Goal: Information Seeking & Learning: Learn about a topic

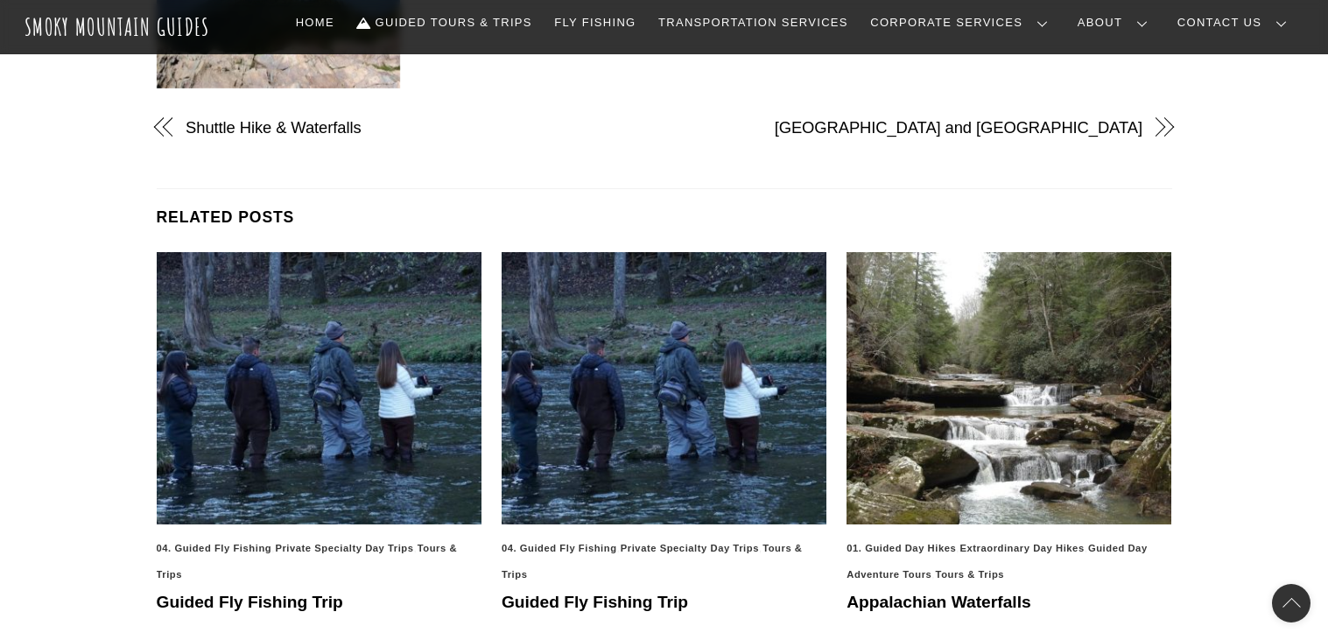
scroll to position [1038, 0]
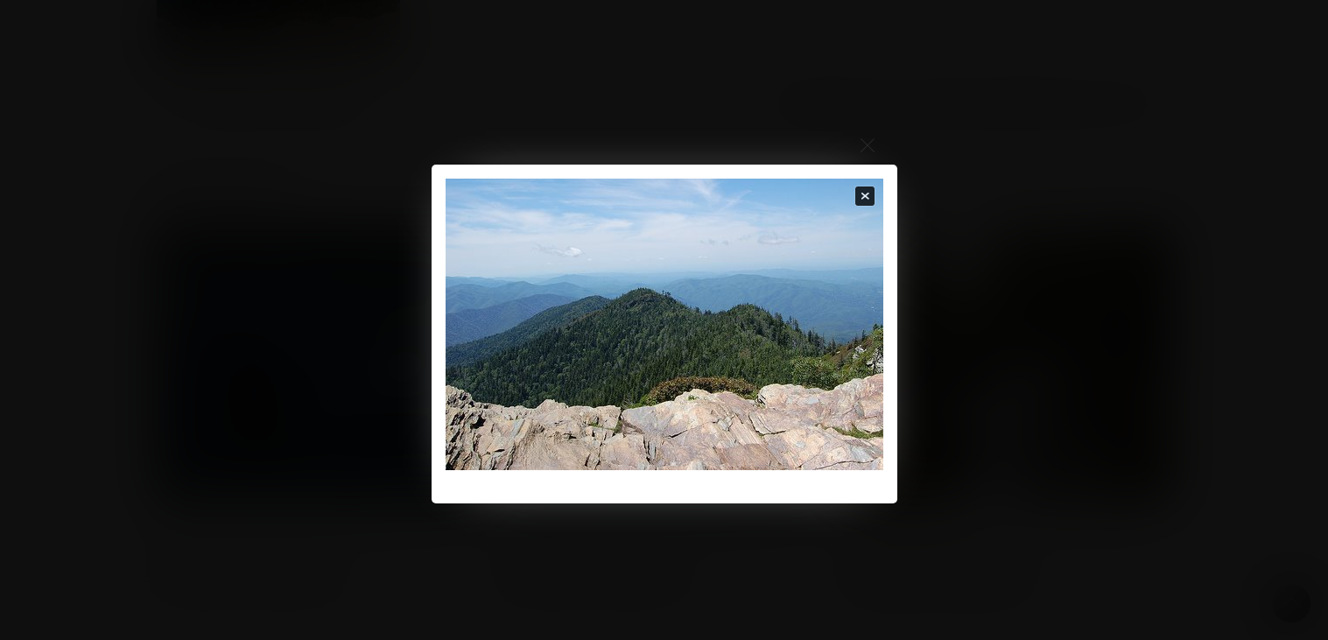
click at [861, 195] on span "Close" at bounding box center [865, 197] width 22 height 22
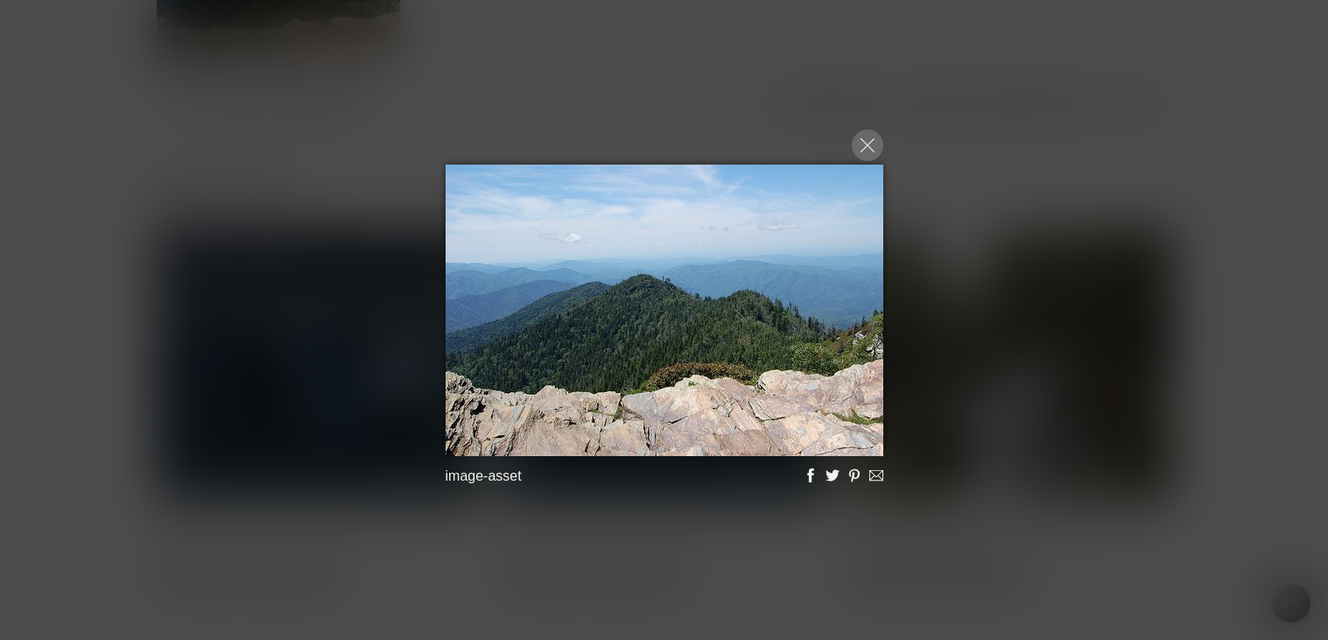
click at [865, 156] on div at bounding box center [868, 146] width 32 height 32
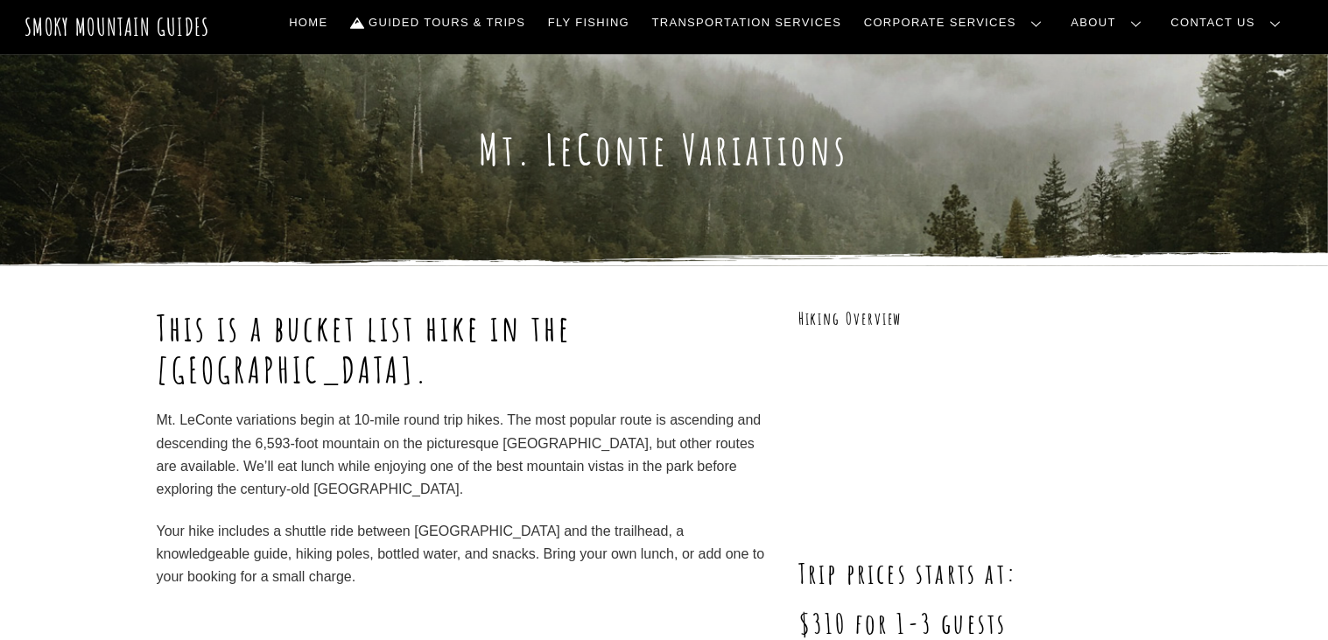
click at [595, 391] on h1 "This is a bucket list hike in the [GEOGRAPHIC_DATA]." at bounding box center [461, 349] width 609 height 84
